Goal: Task Accomplishment & Management: Use online tool/utility

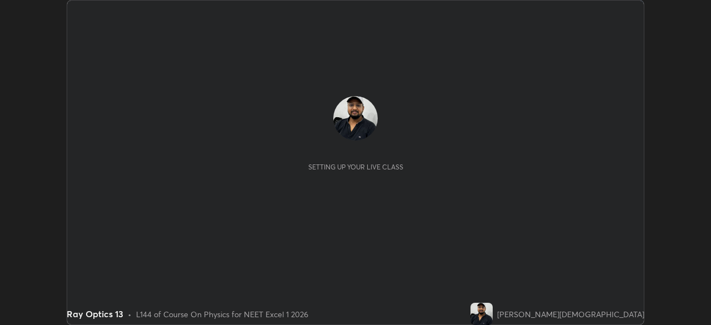
scroll to position [325, 710]
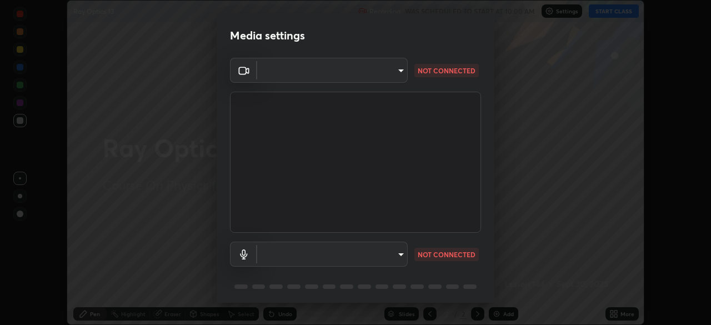
type input "7db3104c3122a209b332b64619111aa91615a24fb0de166504fa5909fce8eb30"
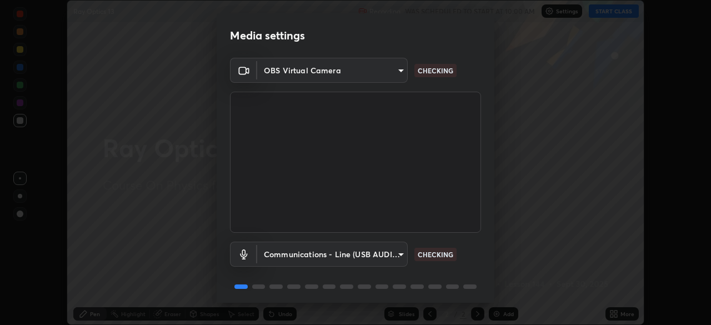
click at [373, 248] on body "Erase all Ray Optics 13 Recording WAS SCHEDULED TO START AT 10:00 AM Settings S…" at bounding box center [355, 162] width 711 height 325
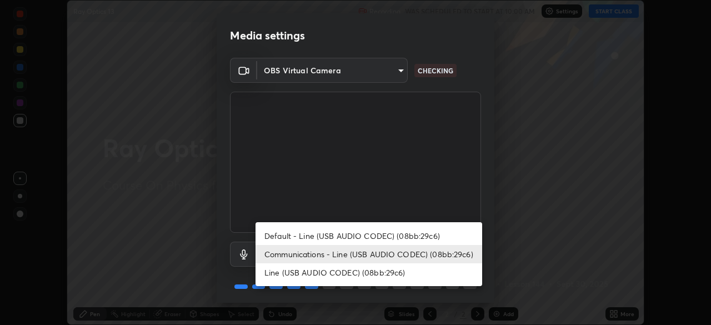
click at [379, 238] on li "Default - Line (USB AUDIO CODEC) (08bb:29c6)" at bounding box center [368, 236] width 227 height 18
type input "default"
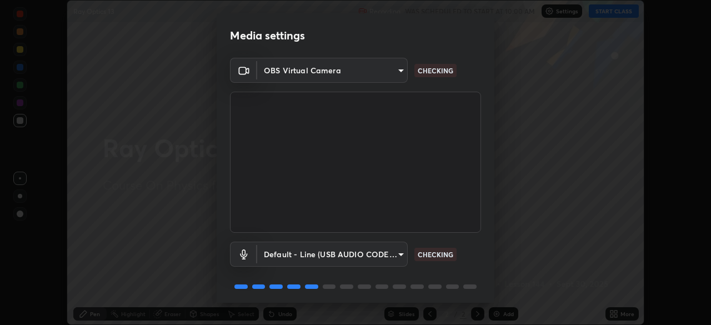
scroll to position [39, 0]
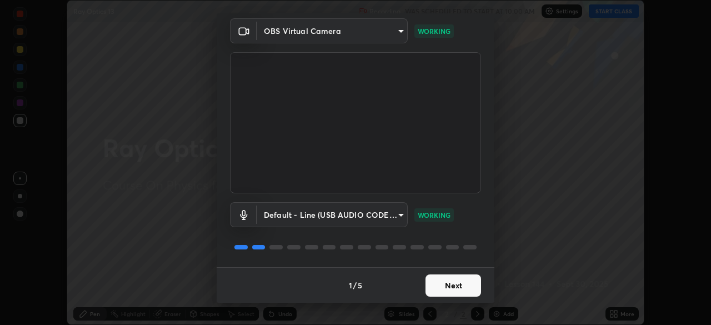
click at [453, 290] on button "Next" at bounding box center [453, 285] width 56 height 22
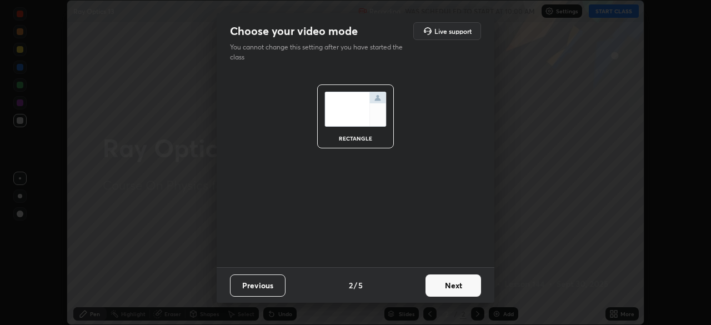
scroll to position [0, 0]
click at [456, 285] on button "Next" at bounding box center [453, 285] width 56 height 22
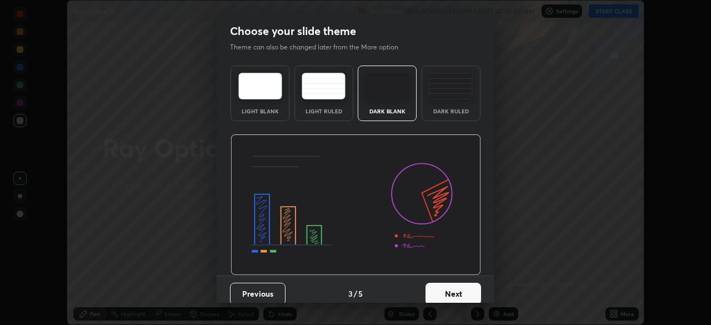
click at [455, 96] on img at bounding box center [451, 86] width 44 height 27
click at [464, 289] on button "Next" at bounding box center [453, 294] width 56 height 22
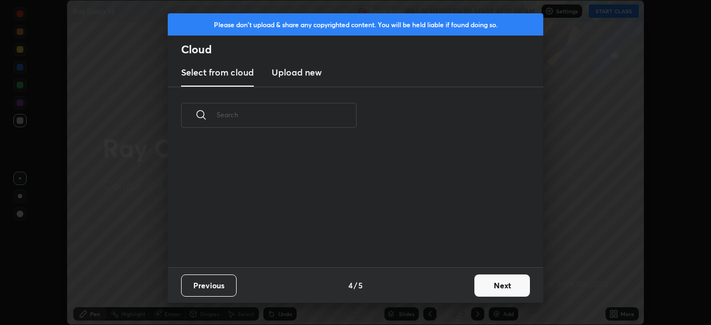
click at [493, 286] on button "Next" at bounding box center [502, 285] width 56 height 22
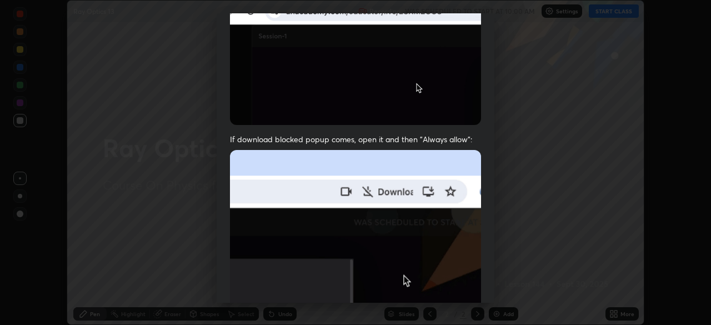
scroll to position [266, 0]
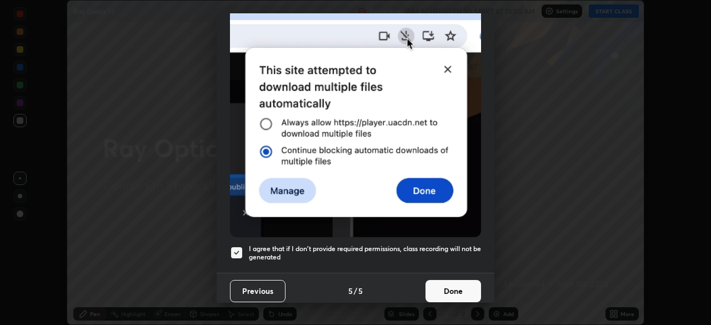
click at [455, 288] on button "Done" at bounding box center [453, 291] width 56 height 22
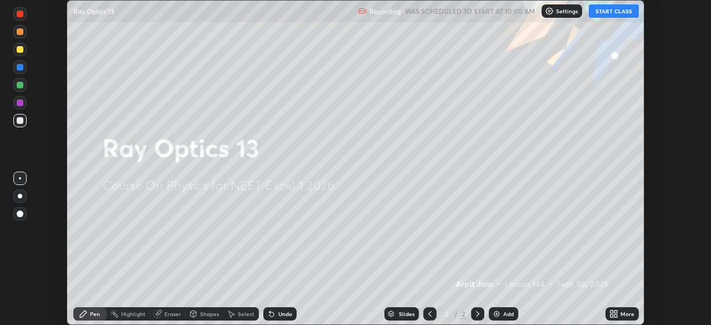
click at [607, 9] on button "START CLASS" at bounding box center [614, 10] width 50 height 13
click at [509, 311] on div "Add" at bounding box center [508, 314] width 11 height 6
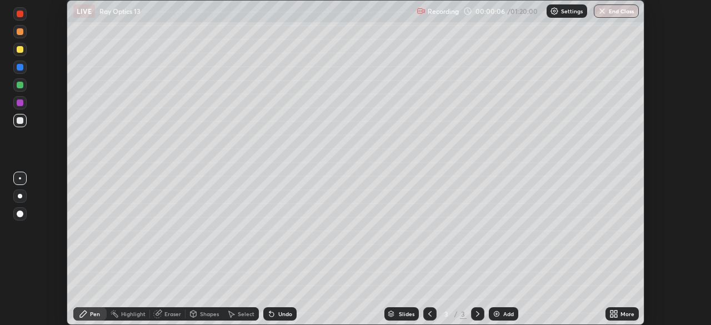
click at [22, 49] on div at bounding box center [20, 49] width 7 height 7
click at [21, 197] on div at bounding box center [20, 196] width 4 height 4
click at [20, 122] on div at bounding box center [20, 120] width 7 height 7
click at [19, 84] on div at bounding box center [20, 85] width 7 height 7
click at [19, 122] on div at bounding box center [20, 120] width 7 height 7
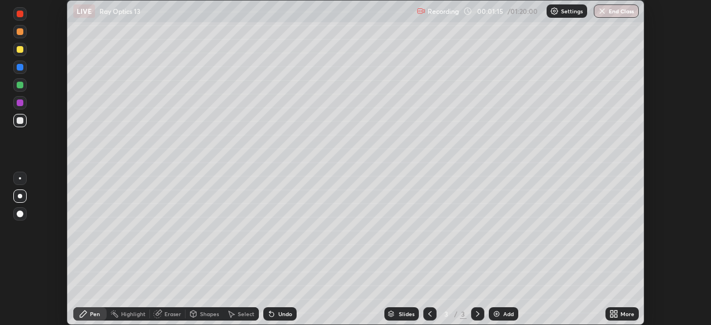
click at [22, 49] on div at bounding box center [20, 49] width 7 height 7
click at [23, 18] on div at bounding box center [19, 13] width 13 height 13
click at [19, 48] on div at bounding box center [20, 49] width 7 height 7
click at [22, 120] on div at bounding box center [20, 120] width 7 height 7
click at [20, 49] on div at bounding box center [20, 49] width 7 height 7
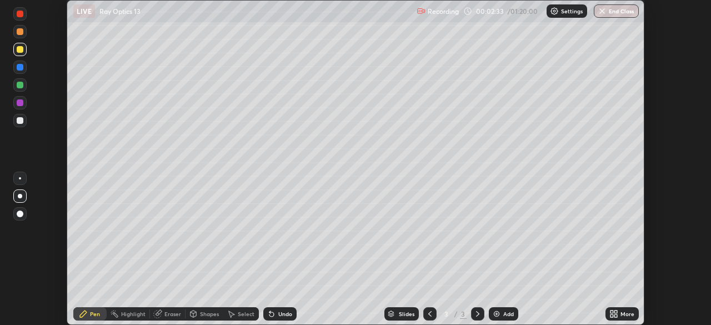
click at [21, 68] on div at bounding box center [20, 67] width 7 height 7
click at [22, 196] on div at bounding box center [20, 196] width 4 height 4
click at [21, 86] on div at bounding box center [20, 85] width 7 height 7
click at [22, 69] on div at bounding box center [20, 67] width 7 height 7
click at [18, 123] on div at bounding box center [20, 120] width 7 height 7
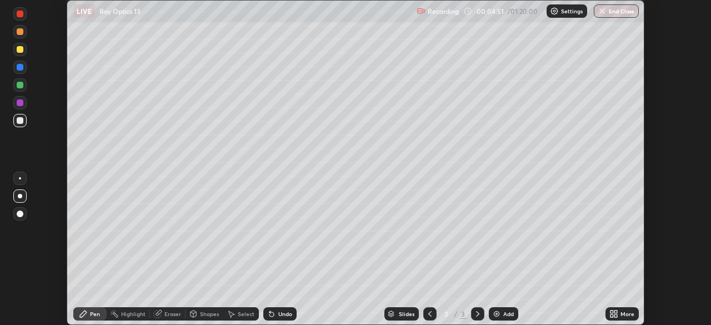
click at [278, 311] on div "Undo" at bounding box center [285, 314] width 14 height 6
click at [276, 314] on div "Undo" at bounding box center [279, 313] width 33 height 13
click at [272, 313] on icon at bounding box center [271, 313] width 9 height 9
click at [272, 316] on icon at bounding box center [271, 313] width 9 height 9
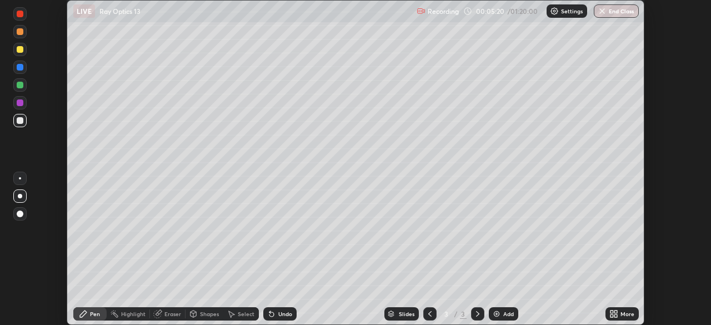
click at [162, 314] on div "Eraser" at bounding box center [168, 313] width 36 height 13
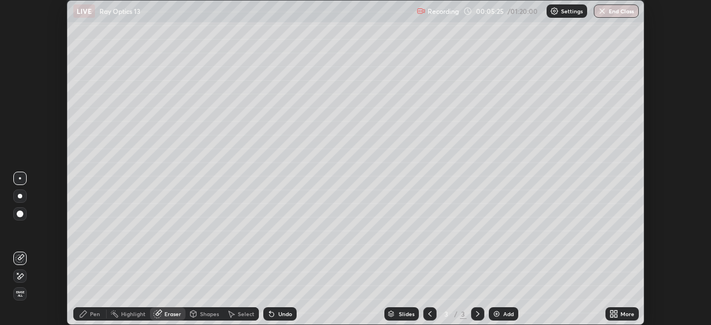
click at [273, 315] on icon at bounding box center [271, 313] width 9 height 9
click at [127, 315] on div "Highlight" at bounding box center [133, 314] width 24 height 6
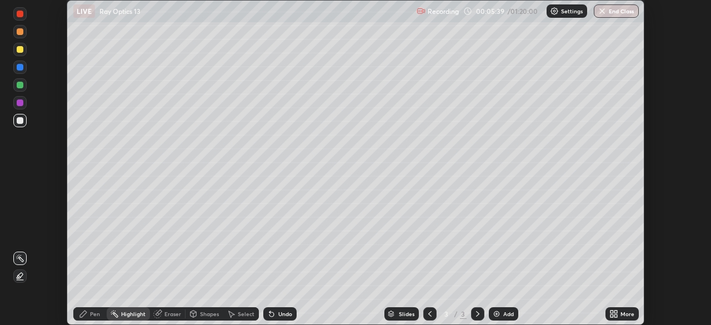
click at [81, 312] on icon at bounding box center [83, 313] width 9 height 9
click at [272, 312] on icon at bounding box center [271, 313] width 9 height 9
click at [283, 318] on div "Undo" at bounding box center [279, 313] width 33 height 13
click at [20, 103] on div at bounding box center [20, 102] width 7 height 7
click at [127, 317] on div "Highlight" at bounding box center [128, 313] width 43 height 13
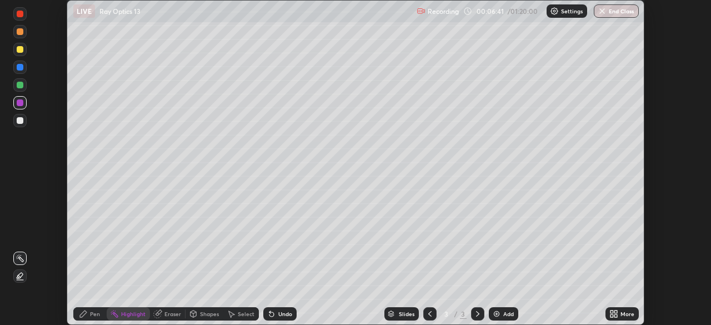
click at [19, 256] on icon at bounding box center [20, 258] width 9 height 9
click at [89, 314] on div "Pen" at bounding box center [89, 313] width 33 height 13
click at [23, 197] on div at bounding box center [19, 195] width 13 height 13
click at [128, 312] on div "Highlight" at bounding box center [133, 314] width 24 height 6
click at [83, 314] on icon at bounding box center [83, 313] width 7 height 7
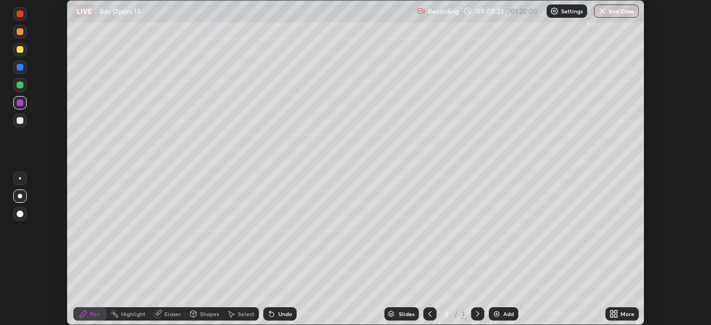
click at [18, 123] on div at bounding box center [20, 120] width 7 height 7
click at [244, 311] on div "Select" at bounding box center [246, 314] width 17 height 6
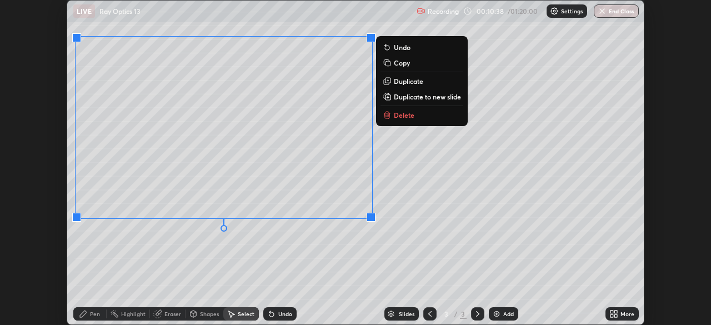
click at [409, 98] on p "Duplicate to new slide" at bounding box center [427, 96] width 67 height 9
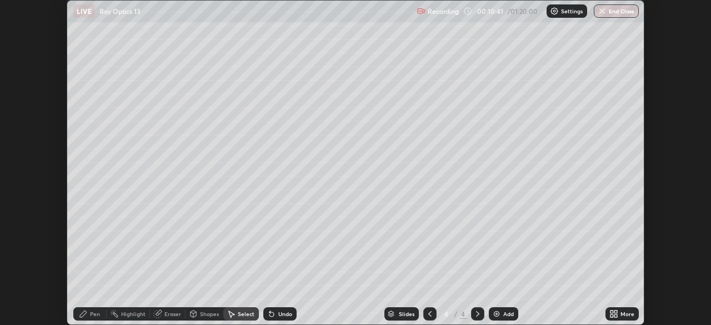
click at [165, 313] on div "Eraser" at bounding box center [172, 314] width 17 height 6
click at [21, 273] on icon at bounding box center [20, 276] width 9 height 9
click at [87, 313] on icon at bounding box center [83, 313] width 9 height 9
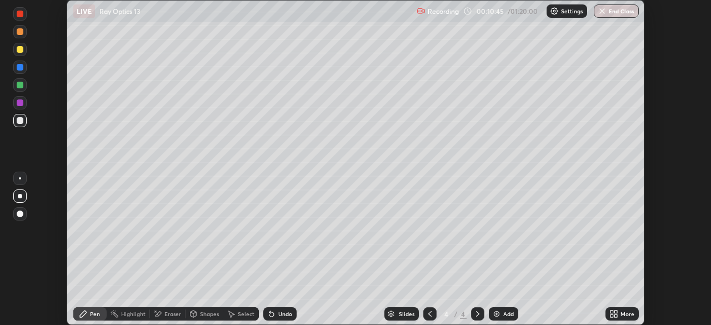
click at [22, 121] on div at bounding box center [20, 120] width 7 height 7
click at [93, 313] on div "Pen" at bounding box center [95, 314] width 10 height 6
click at [22, 50] on div at bounding box center [20, 49] width 7 height 7
click at [135, 317] on div "Highlight" at bounding box center [133, 314] width 24 height 6
click at [91, 315] on div "Pen" at bounding box center [95, 314] width 10 height 6
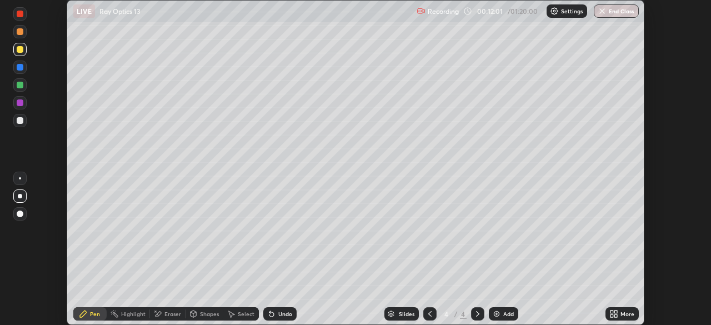
click at [128, 316] on div "Highlight" at bounding box center [133, 314] width 24 height 6
click at [87, 314] on icon at bounding box center [83, 313] width 9 height 9
click at [129, 313] on div "Highlight" at bounding box center [133, 314] width 24 height 6
click at [89, 317] on div "Pen" at bounding box center [89, 313] width 33 height 13
click at [428, 313] on icon at bounding box center [429, 314] width 3 height 6
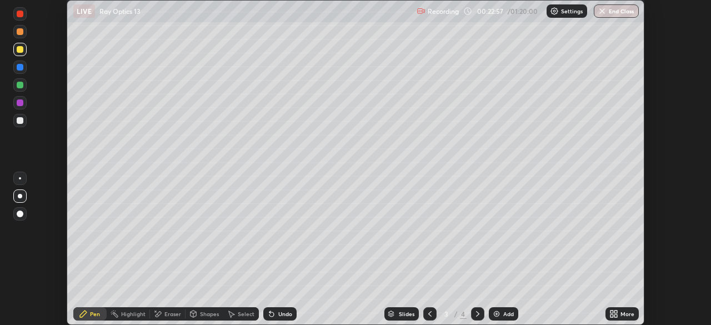
click at [476, 314] on icon at bounding box center [477, 313] width 9 height 9
click at [503, 315] on div "Add" at bounding box center [508, 314] width 11 height 6
click at [22, 66] on div at bounding box center [20, 67] width 7 height 7
click at [19, 85] on div at bounding box center [20, 85] width 7 height 7
click at [19, 68] on div at bounding box center [20, 67] width 7 height 7
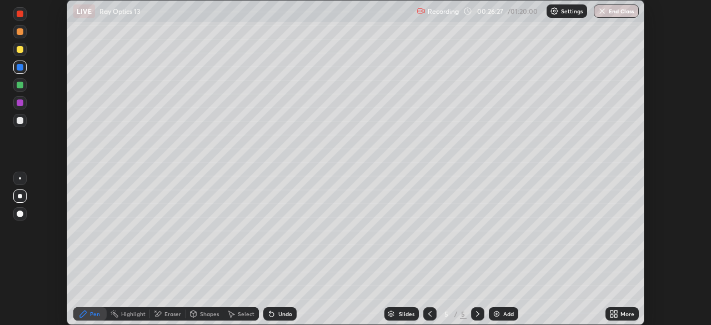
click at [21, 49] on div at bounding box center [20, 49] width 7 height 7
click at [21, 126] on div at bounding box center [19, 120] width 13 height 13
click at [273, 312] on icon at bounding box center [271, 313] width 9 height 9
click at [270, 308] on div "Undo" at bounding box center [279, 313] width 33 height 13
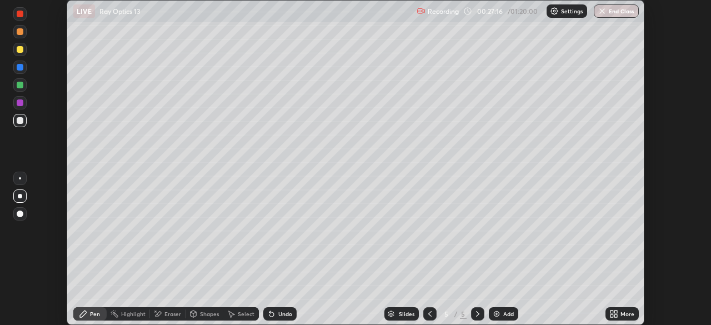
click at [270, 308] on div "Undo" at bounding box center [279, 313] width 33 height 13
click at [165, 312] on div "Eraser" at bounding box center [172, 314] width 17 height 6
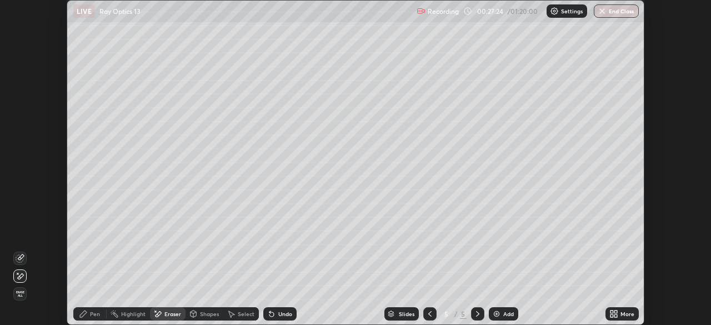
click at [165, 313] on div "Eraser" at bounding box center [172, 314] width 17 height 6
click at [134, 308] on div "Highlight" at bounding box center [128, 313] width 43 height 13
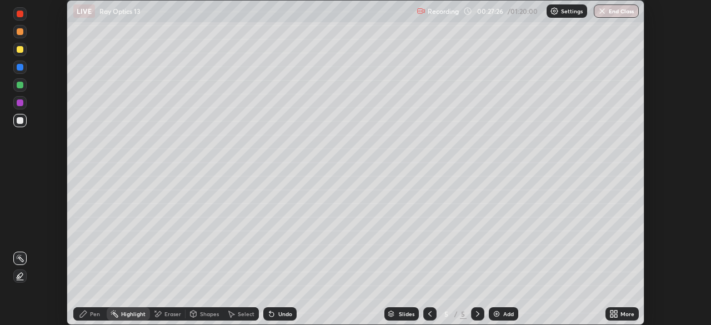
click at [21, 258] on rect at bounding box center [21, 260] width 6 height 6
click at [101, 312] on div "Pen" at bounding box center [89, 313] width 33 height 13
click at [169, 315] on div "Eraser" at bounding box center [172, 314] width 17 height 6
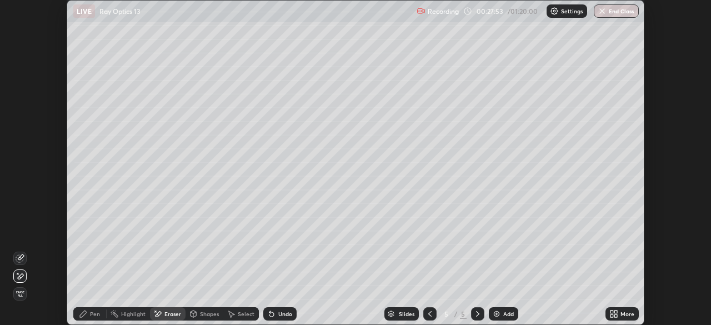
click at [137, 311] on div "Highlight" at bounding box center [133, 314] width 24 height 6
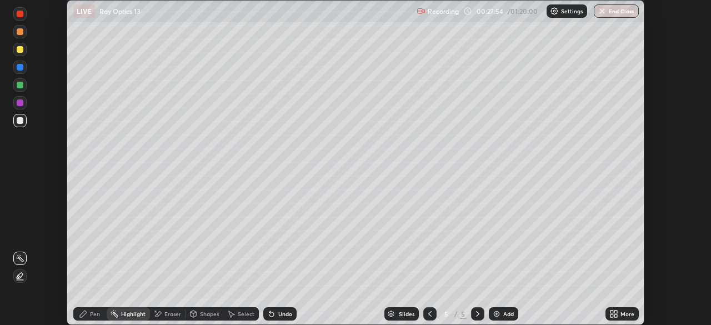
click at [19, 254] on icon at bounding box center [20, 258] width 9 height 9
click at [93, 315] on div "Pen" at bounding box center [95, 314] width 10 height 6
click at [130, 314] on div "Highlight" at bounding box center [133, 314] width 24 height 6
click at [90, 312] on div "Pen" at bounding box center [95, 314] width 10 height 6
click at [134, 316] on div "Highlight" at bounding box center [133, 314] width 24 height 6
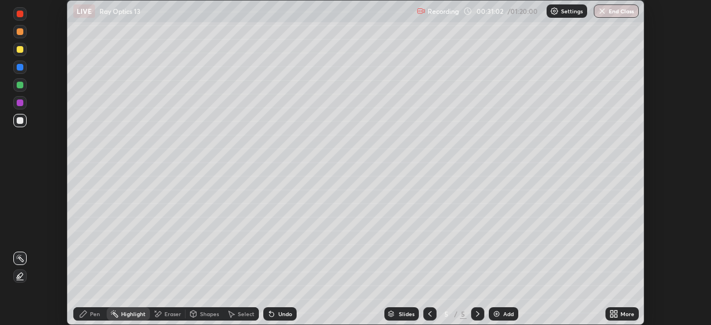
click at [163, 313] on div "Eraser" at bounding box center [168, 313] width 36 height 13
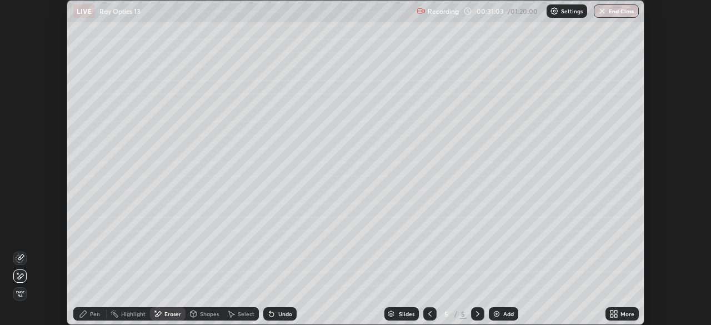
click at [21, 292] on span "Erase all" at bounding box center [20, 293] width 12 height 7
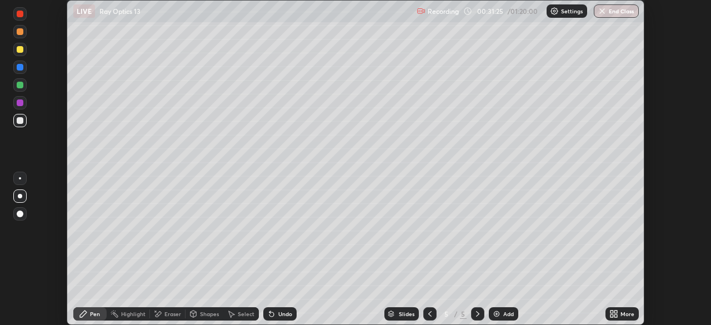
click at [22, 84] on div at bounding box center [20, 85] width 7 height 7
click at [21, 68] on div at bounding box center [20, 67] width 7 height 7
click at [20, 88] on div at bounding box center [19, 84] width 13 height 13
click at [500, 314] on div "Add" at bounding box center [503, 313] width 29 height 13
click at [19, 123] on div at bounding box center [20, 120] width 7 height 7
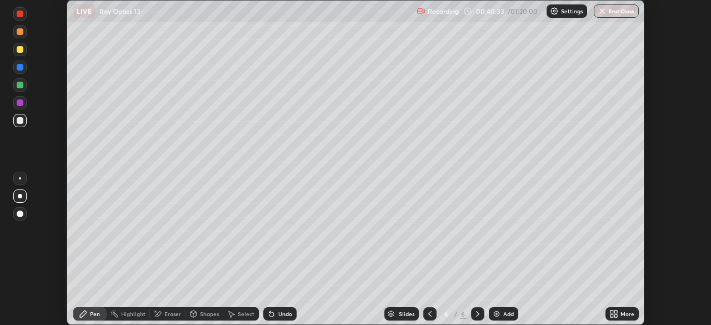
click at [19, 103] on div at bounding box center [20, 102] width 7 height 7
click at [24, 88] on div at bounding box center [19, 84] width 13 height 13
click at [22, 72] on div at bounding box center [19, 67] width 13 height 13
click at [128, 313] on div "Highlight" at bounding box center [133, 314] width 24 height 6
click at [161, 314] on icon at bounding box center [157, 313] width 9 height 9
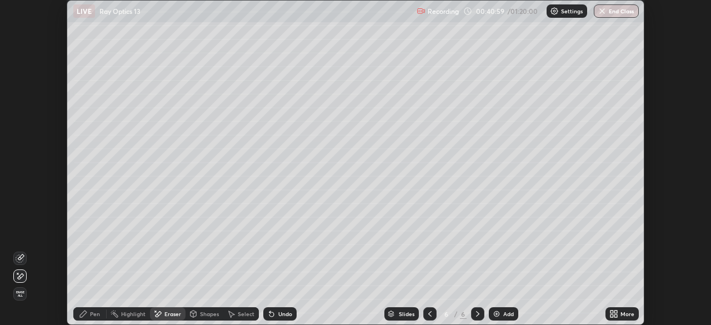
click at [19, 257] on icon at bounding box center [21, 257] width 6 height 6
click at [93, 316] on div "Pen" at bounding box center [95, 314] width 10 height 6
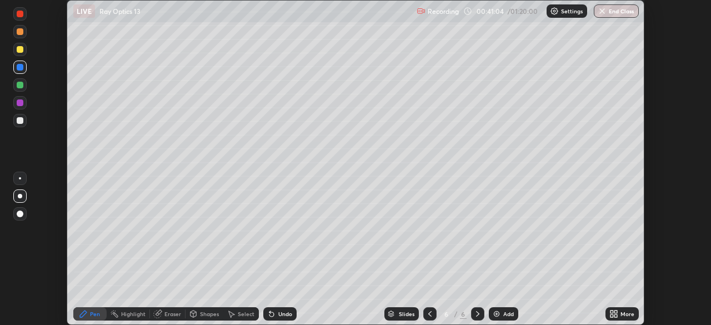
click at [21, 85] on div at bounding box center [20, 85] width 7 height 7
click at [19, 122] on div at bounding box center [20, 120] width 7 height 7
click at [20, 103] on div at bounding box center [20, 102] width 7 height 7
click at [497, 313] on img at bounding box center [496, 313] width 9 height 9
click at [502, 318] on div "Add" at bounding box center [503, 313] width 29 height 13
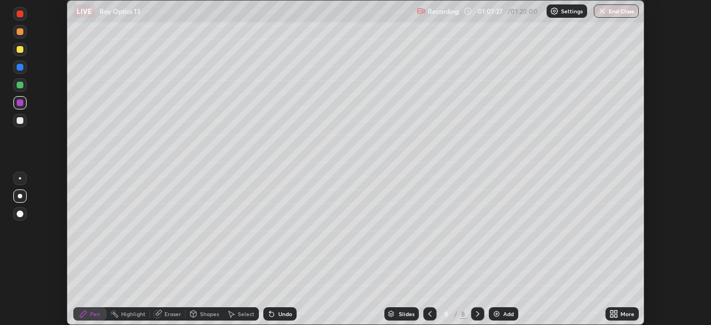
click at [429, 314] on icon at bounding box center [429, 313] width 9 height 9
click at [428, 313] on icon at bounding box center [429, 314] width 3 height 6
click at [477, 314] on icon at bounding box center [477, 313] width 9 height 9
click at [280, 313] on div "Undo" at bounding box center [285, 314] width 14 height 6
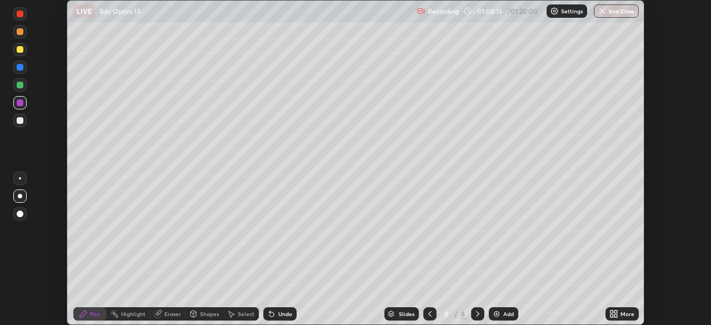
click at [275, 315] on div "Undo" at bounding box center [279, 313] width 33 height 13
click at [22, 120] on div at bounding box center [20, 120] width 7 height 7
click at [498, 315] on img at bounding box center [496, 313] width 9 height 9
click at [0, 51] on div "Setting up your live class" at bounding box center [355, 162] width 711 height 325
click at [18, 119] on div at bounding box center [20, 120] width 7 height 7
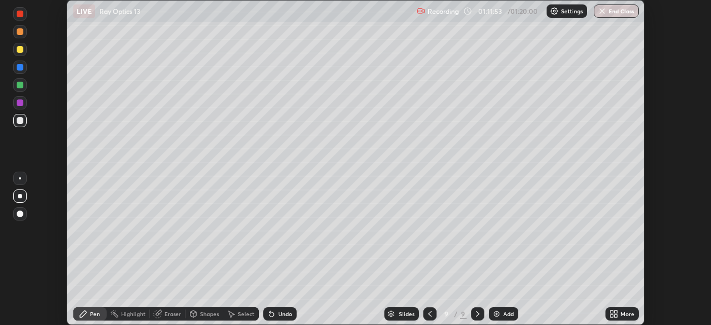
click at [275, 313] on div "Undo" at bounding box center [279, 313] width 33 height 13
click at [605, 12] on img "button" at bounding box center [602, 11] width 9 height 9
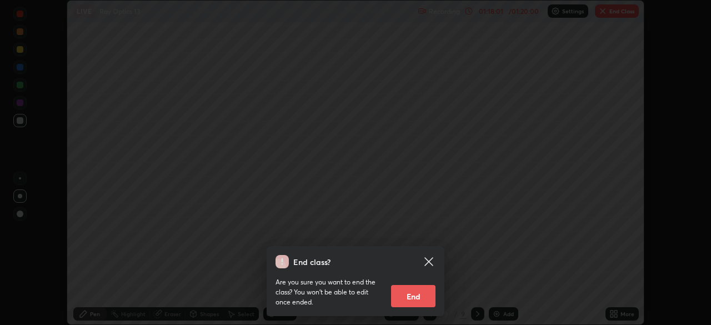
click at [424, 293] on button "End" at bounding box center [413, 296] width 44 height 22
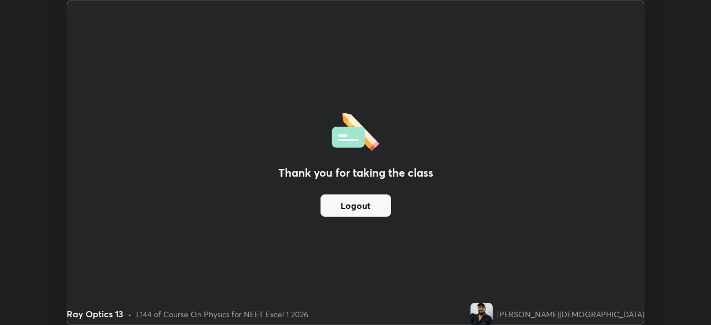
click at [370, 206] on button "Logout" at bounding box center [355, 205] width 71 height 22
